Goal: Task Accomplishment & Management: Manage account settings

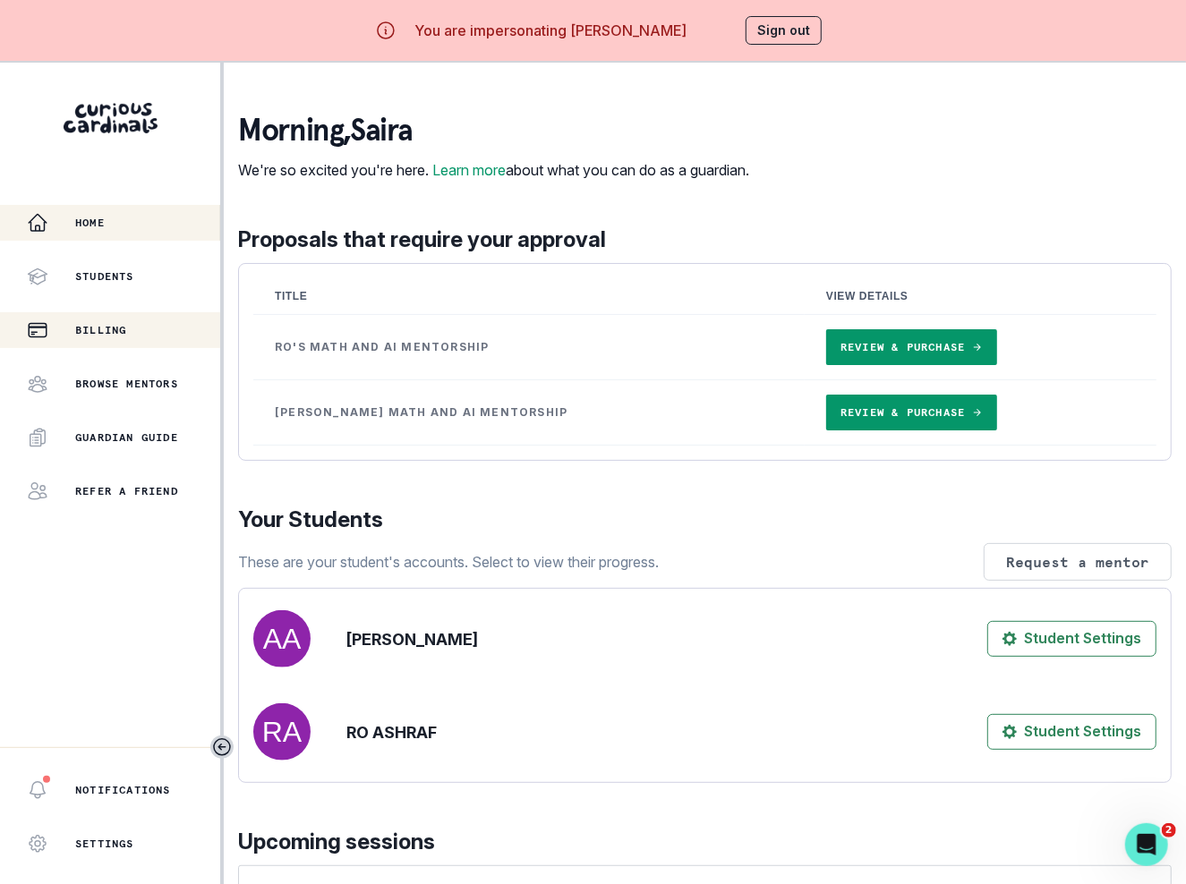
click at [154, 334] on div "Billing" at bounding box center [123, 330] width 193 height 21
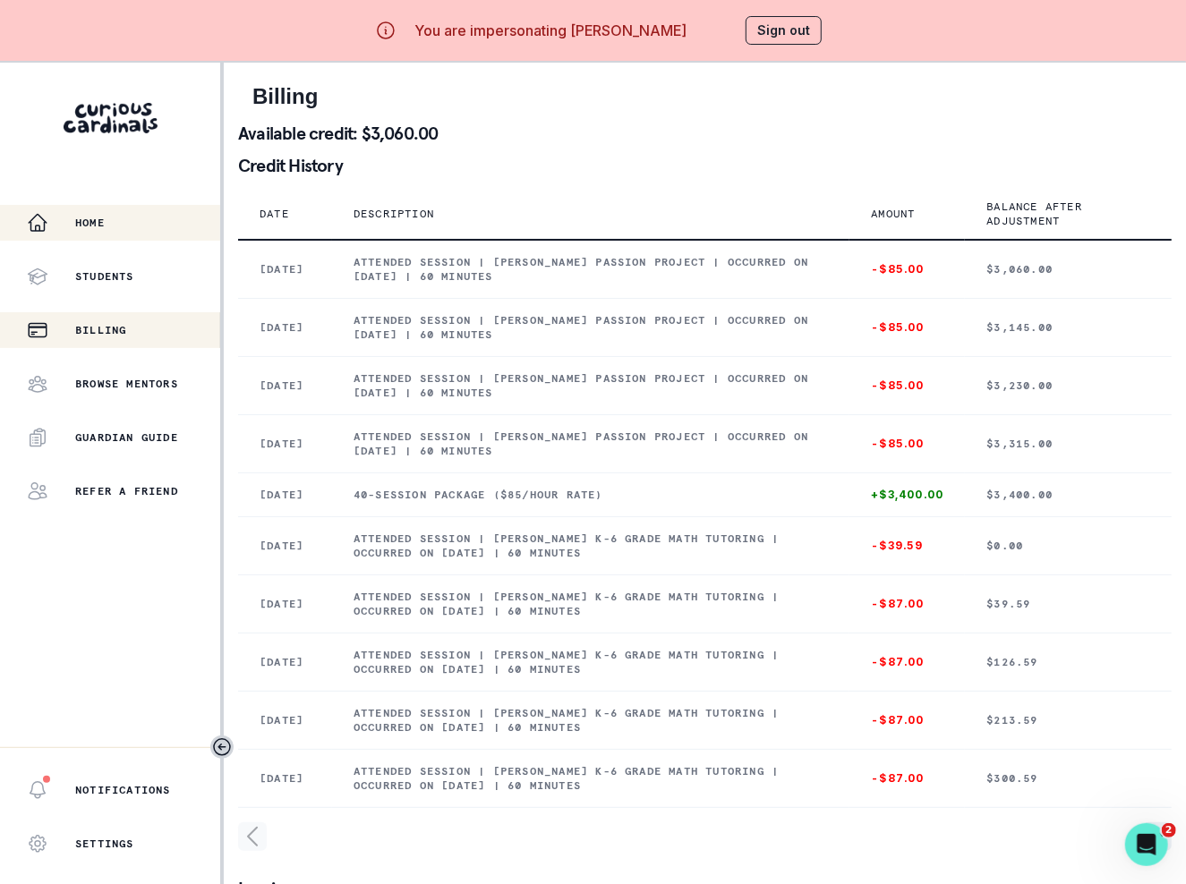
click at [129, 233] on div "Home" at bounding box center [123, 222] width 193 height 21
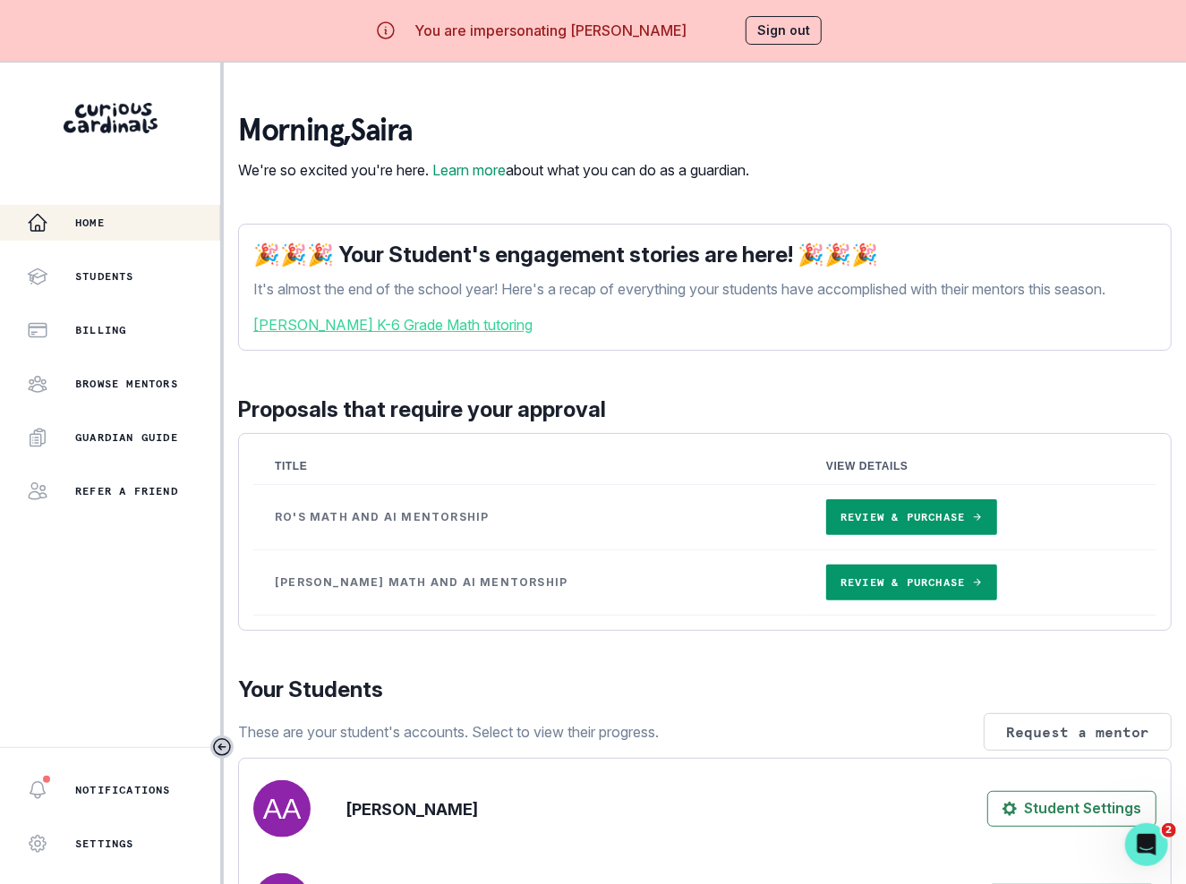
click at [778, 25] on button "Sign out" at bounding box center [784, 30] width 76 height 29
